Goal: Task Accomplishment & Management: Manage account settings

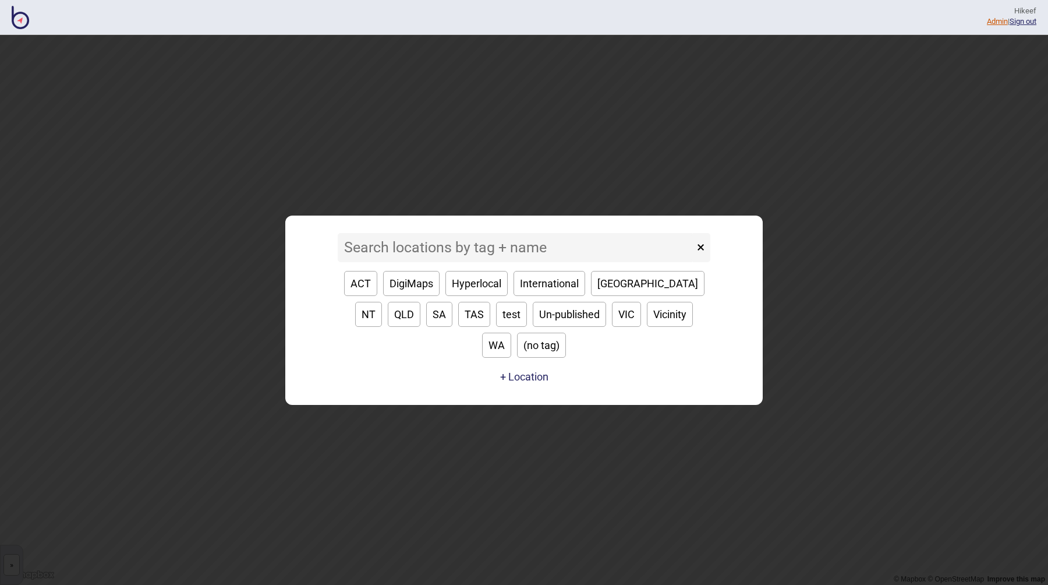
click at [987, 20] on link "Admin" at bounding box center [997, 21] width 21 height 9
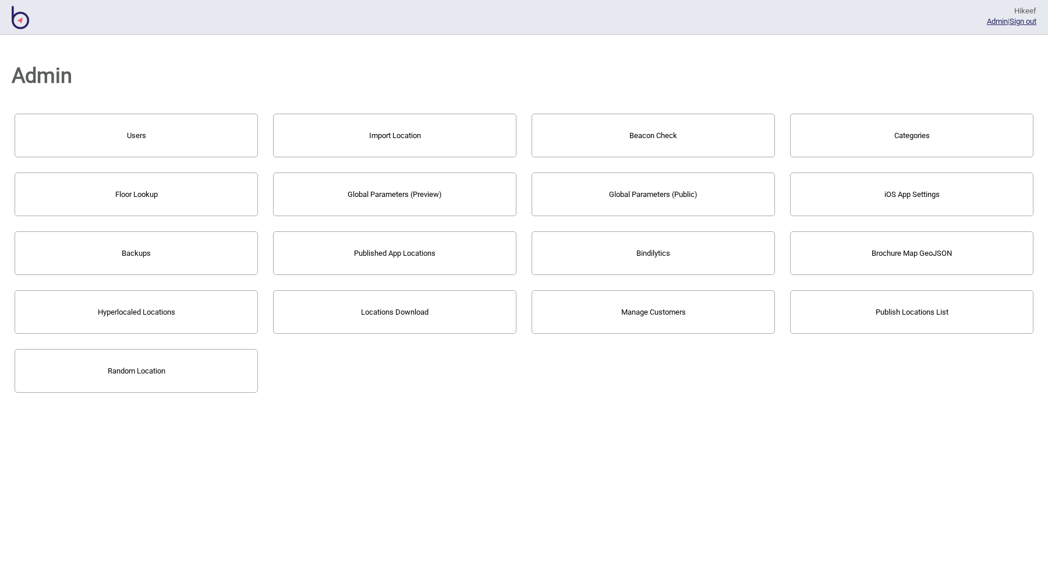
click at [455, 381] on div "Users Import Location Beacon Check Categories Floor Lookup Global Parameters (P…" at bounding box center [524, 253] width 1025 height 285
click at [685, 401] on div "Admin Users Import Location Beacon Check Categories Floor Lookup Global Paramet…" at bounding box center [524, 310] width 1048 height 550
click at [485, 65] on h1 "Admin" at bounding box center [524, 76] width 1025 height 42
click at [628, 310] on button "Manage Customers" at bounding box center [653, 312] width 243 height 44
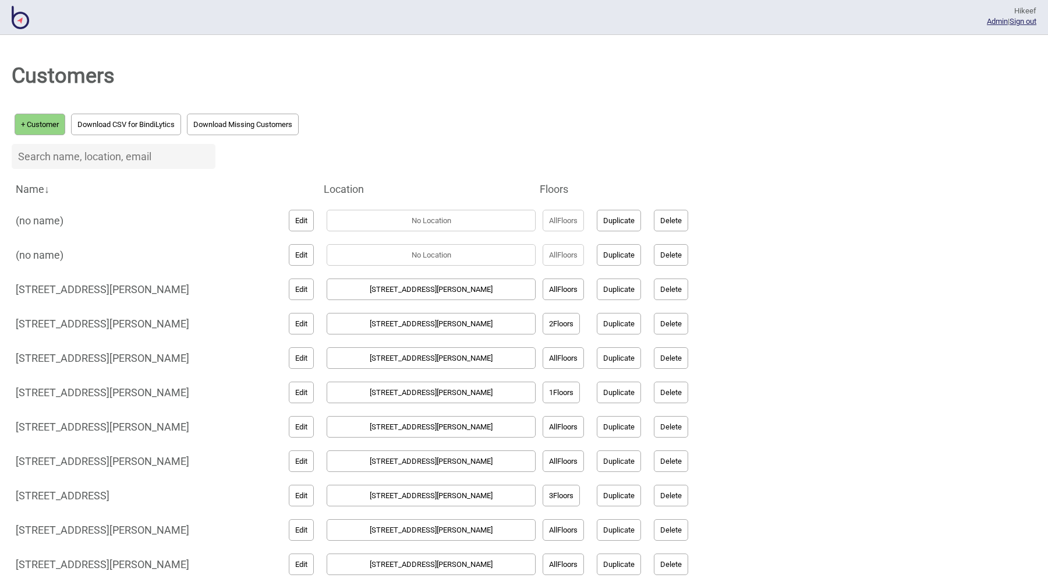
click at [402, 88] on h1 "Customers" at bounding box center [524, 76] width 1025 height 42
click at [90, 73] on h1 "Customers" at bounding box center [524, 76] width 1025 height 42
click at [132, 125] on button "Download CSV for BindiLytics" at bounding box center [126, 125] width 110 height 22
click at [789, 93] on h1 "Customers" at bounding box center [524, 76] width 1025 height 42
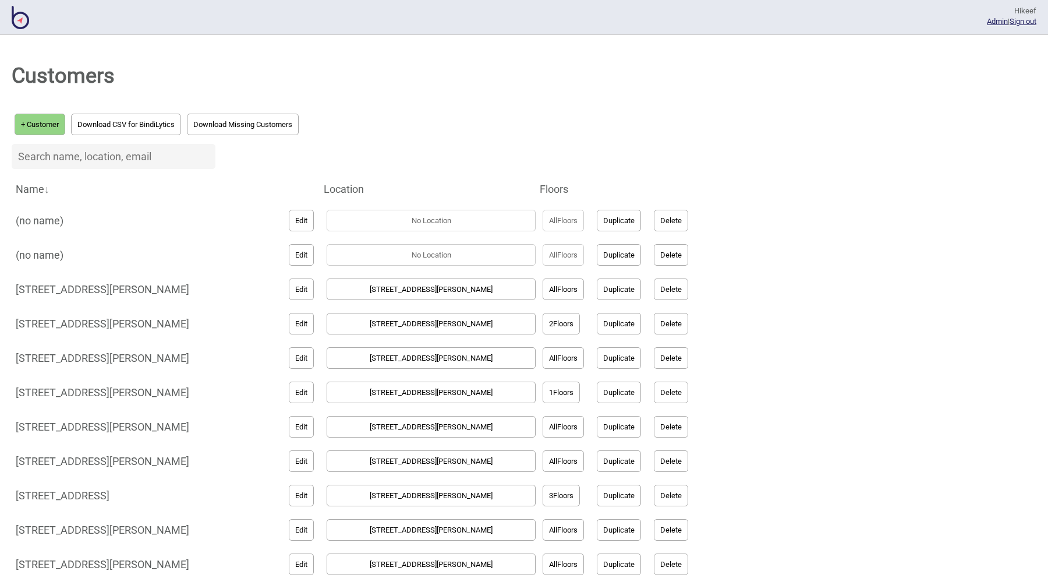
click at [47, 127] on button "+ Customer" at bounding box center [40, 125] width 51 height 22
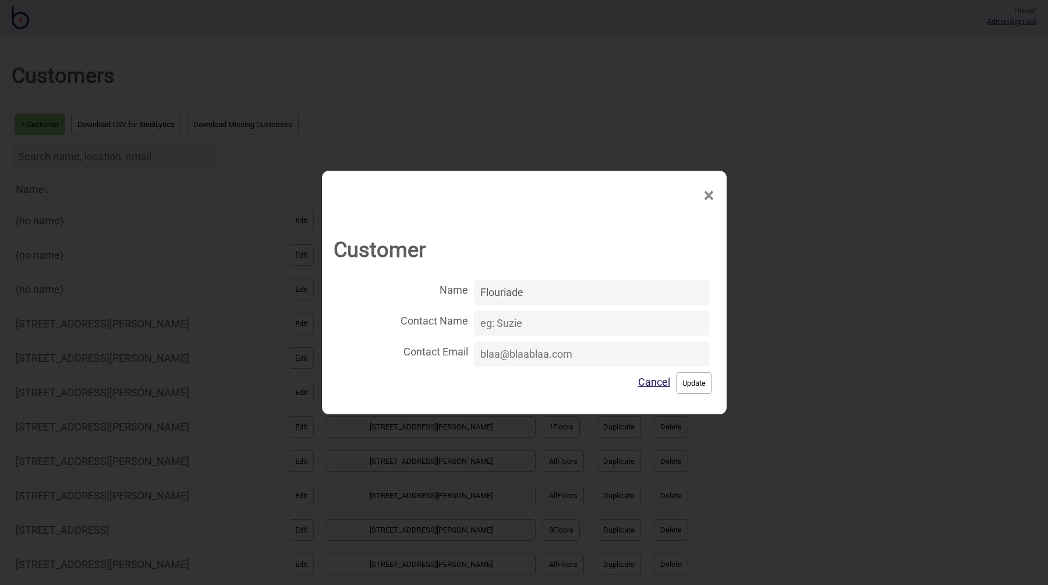
click at [576, 356] on input "Contact Email" at bounding box center [591, 353] width 235 height 25
click at [540, 324] on input "Contact Name" at bounding box center [591, 322] width 235 height 25
click at [492, 295] on input "Flouriade" at bounding box center [591, 291] width 235 height 25
paste input
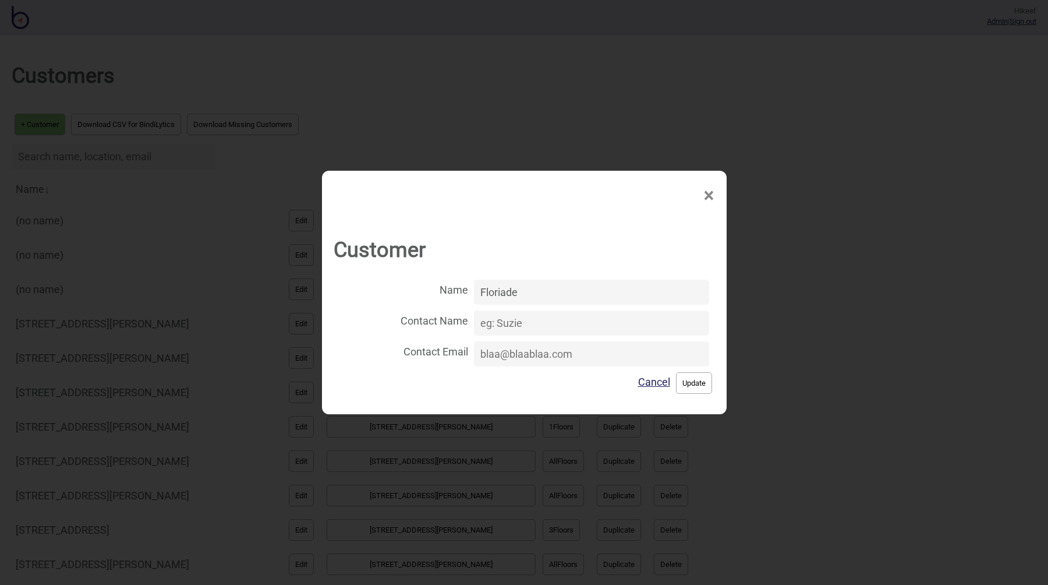
type input "Floriade"
click at [678, 378] on button "Update" at bounding box center [694, 383] width 36 height 22
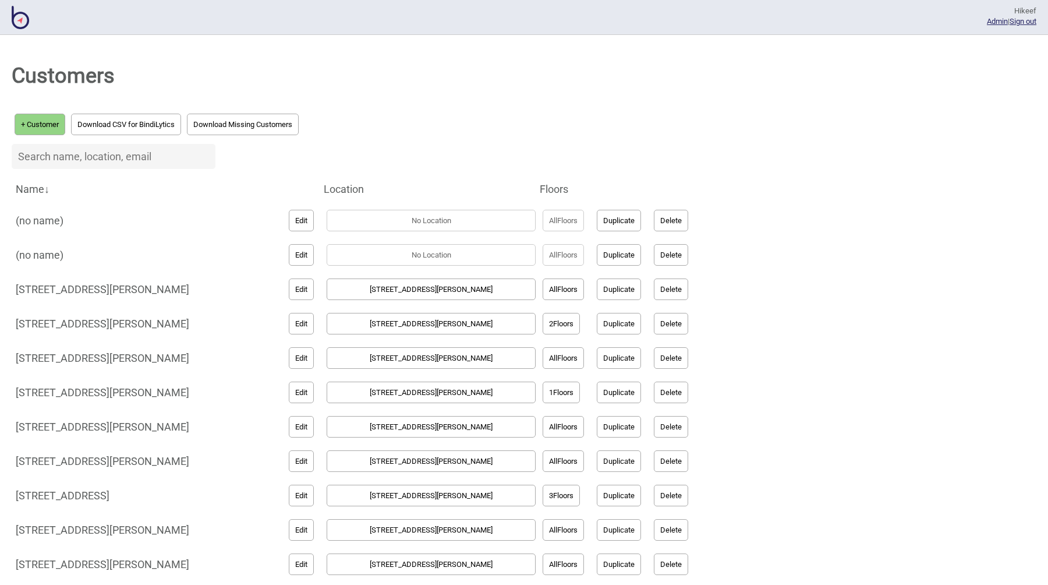
click at [103, 158] on input at bounding box center [114, 156] width 204 height 25
paste input "Floriade"
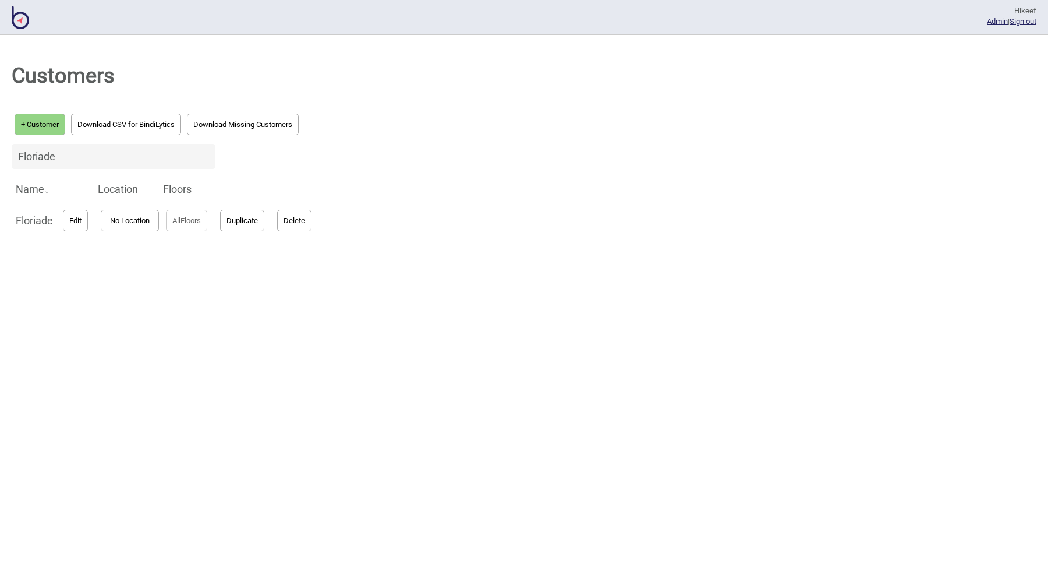
type input "Floriade"
click at [132, 226] on button "No Location" at bounding box center [130, 221] width 58 height 22
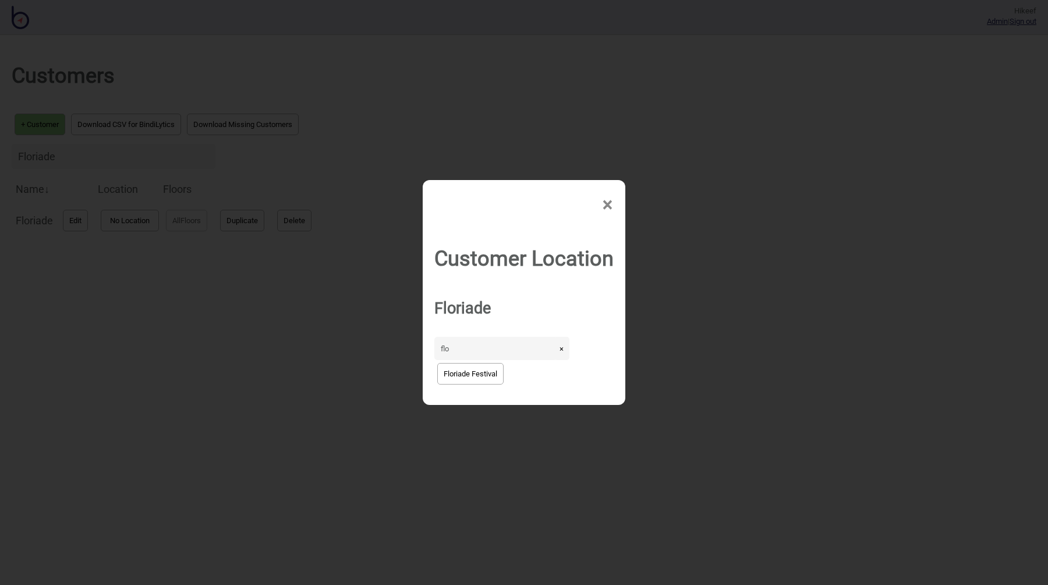
type input "flo"
click at [468, 367] on button "Floriade Festival" at bounding box center [470, 374] width 66 height 22
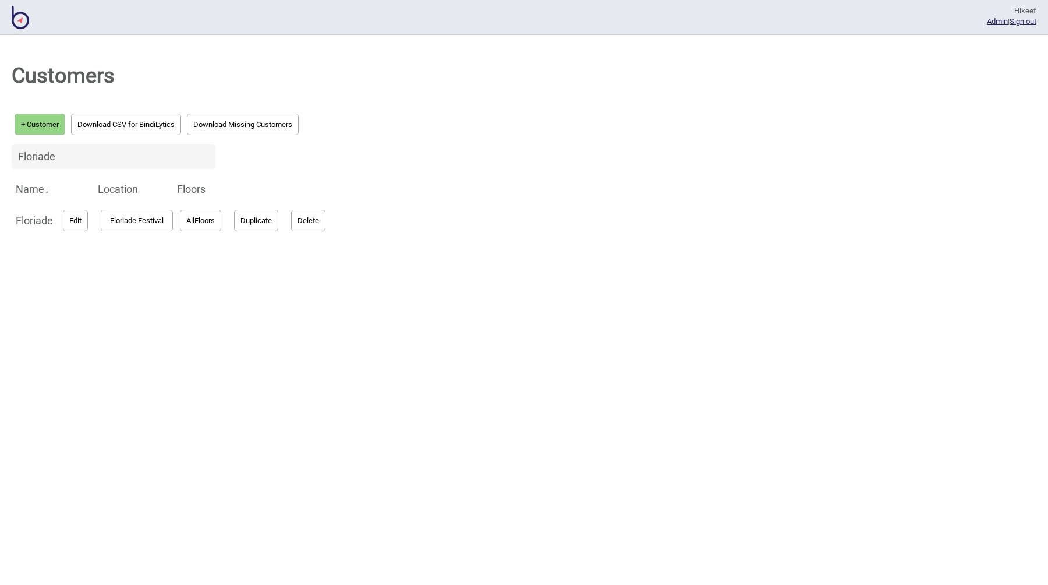
click at [148, 128] on button "Download CSV for BindiLytics" at bounding box center [126, 125] width 110 height 22
click at [439, 284] on div "Customers + Customer Download CSV for BindiLytics Download Missing Customers Fl…" at bounding box center [524, 310] width 1048 height 550
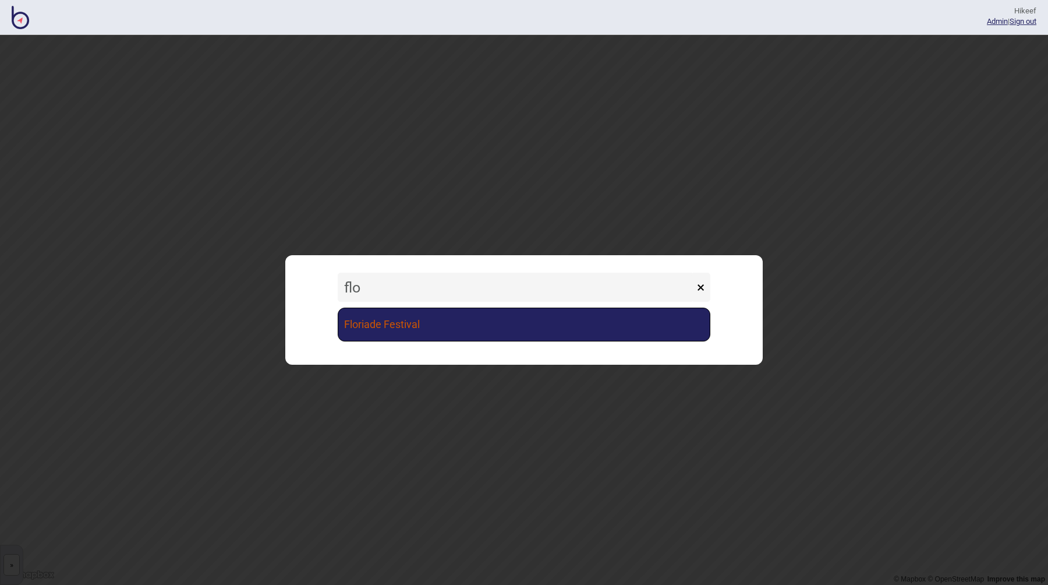
type input "flo"
click at [359, 316] on link "Floriade Festival" at bounding box center [524, 324] width 373 height 34
